Goal: Go to known website: Go to known website

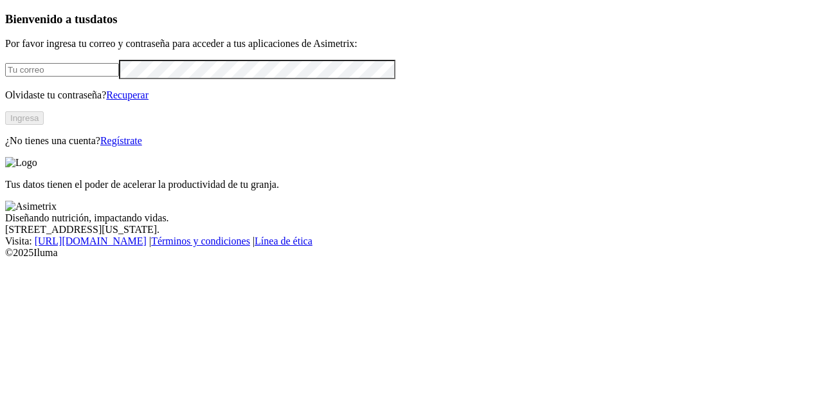
type input "[EMAIL_ADDRESS][DOMAIN_NAME]"
click at [44, 125] on button "Ingresa" at bounding box center [24, 118] width 39 height 14
